Goal: Check status: Check status

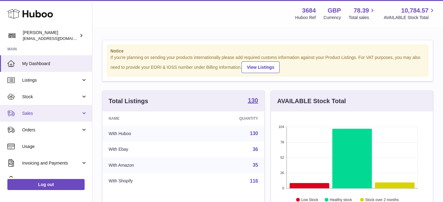
click at [53, 115] on span "Sales" at bounding box center [51, 114] width 59 height 6
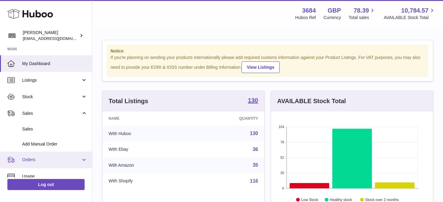
click at [41, 166] on link "Orders" at bounding box center [46, 160] width 92 height 17
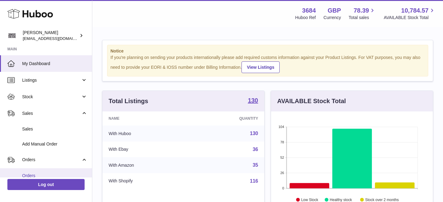
click at [36, 175] on span "Orders" at bounding box center [54, 176] width 65 height 6
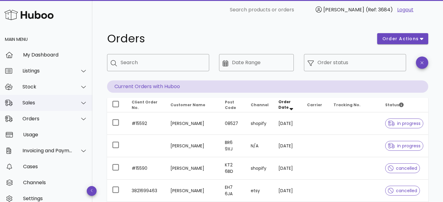
click at [68, 98] on div "Sales" at bounding box center [46, 103] width 92 height 16
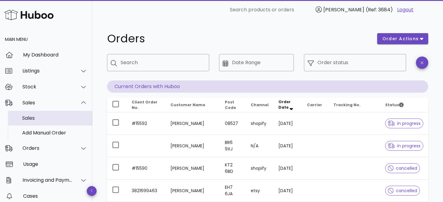
click at [46, 117] on div "Sales" at bounding box center [54, 118] width 65 height 6
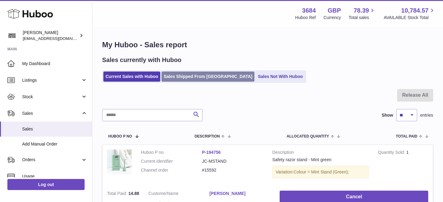
click at [182, 78] on link "Sales Shipped From [GEOGRAPHIC_DATA]" at bounding box center [207, 77] width 93 height 10
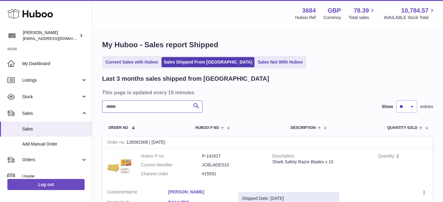
click at [153, 112] on input "text" at bounding box center [152, 107] width 100 height 12
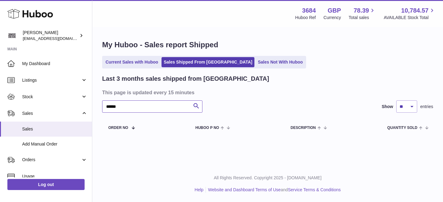
type input "******"
click at [133, 63] on link "Current Sales with Huboo" at bounding box center [131, 62] width 57 height 10
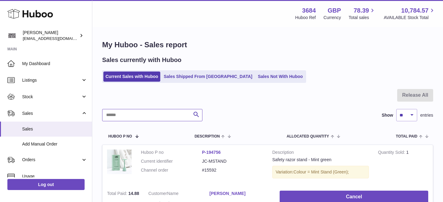
click at [125, 117] on input "text" at bounding box center [152, 115] width 100 height 12
type input "***"
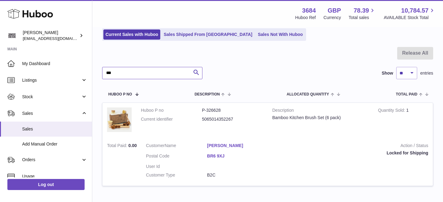
scroll to position [50, 0]
